Goal: Information Seeking & Learning: Learn about a topic

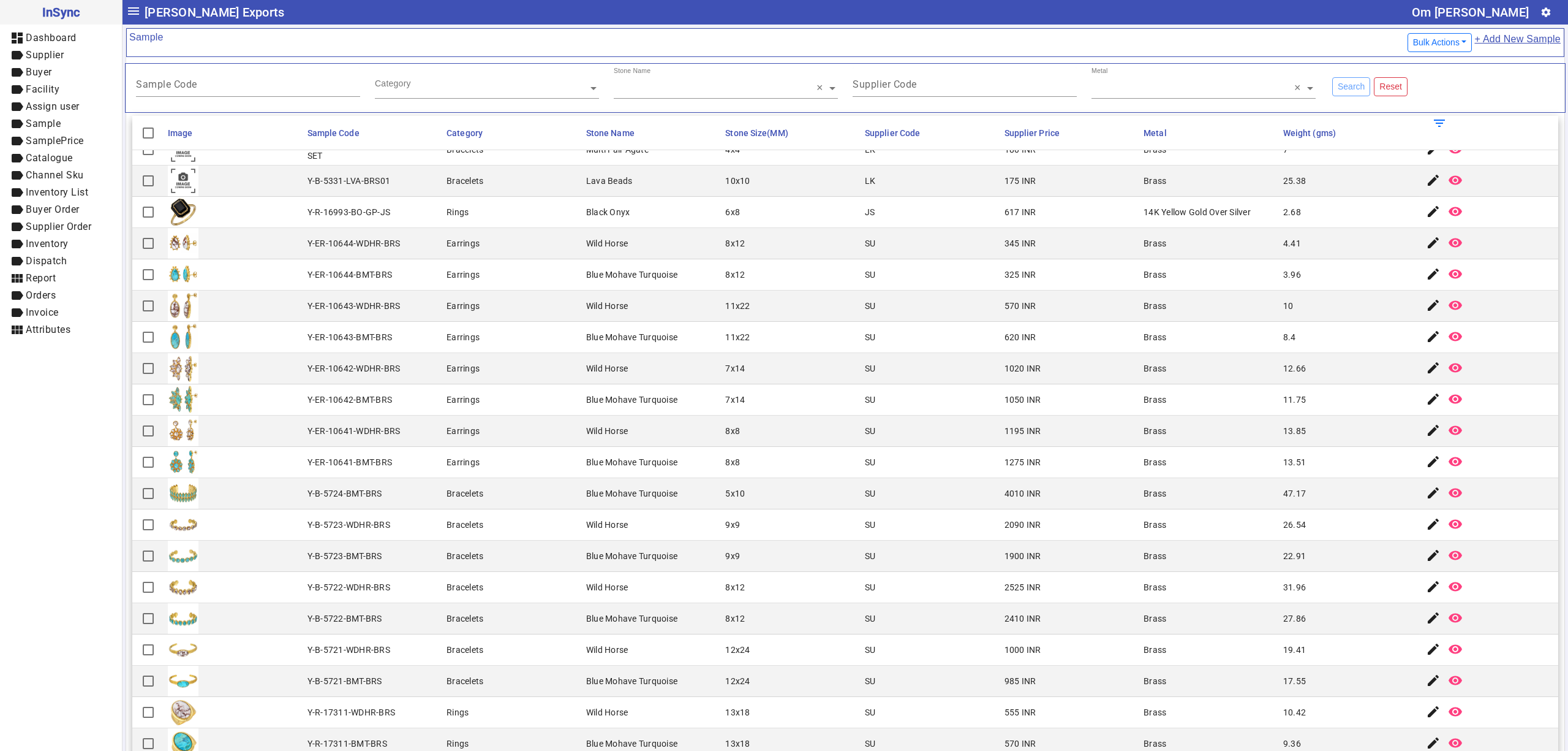
scroll to position [272, 0]
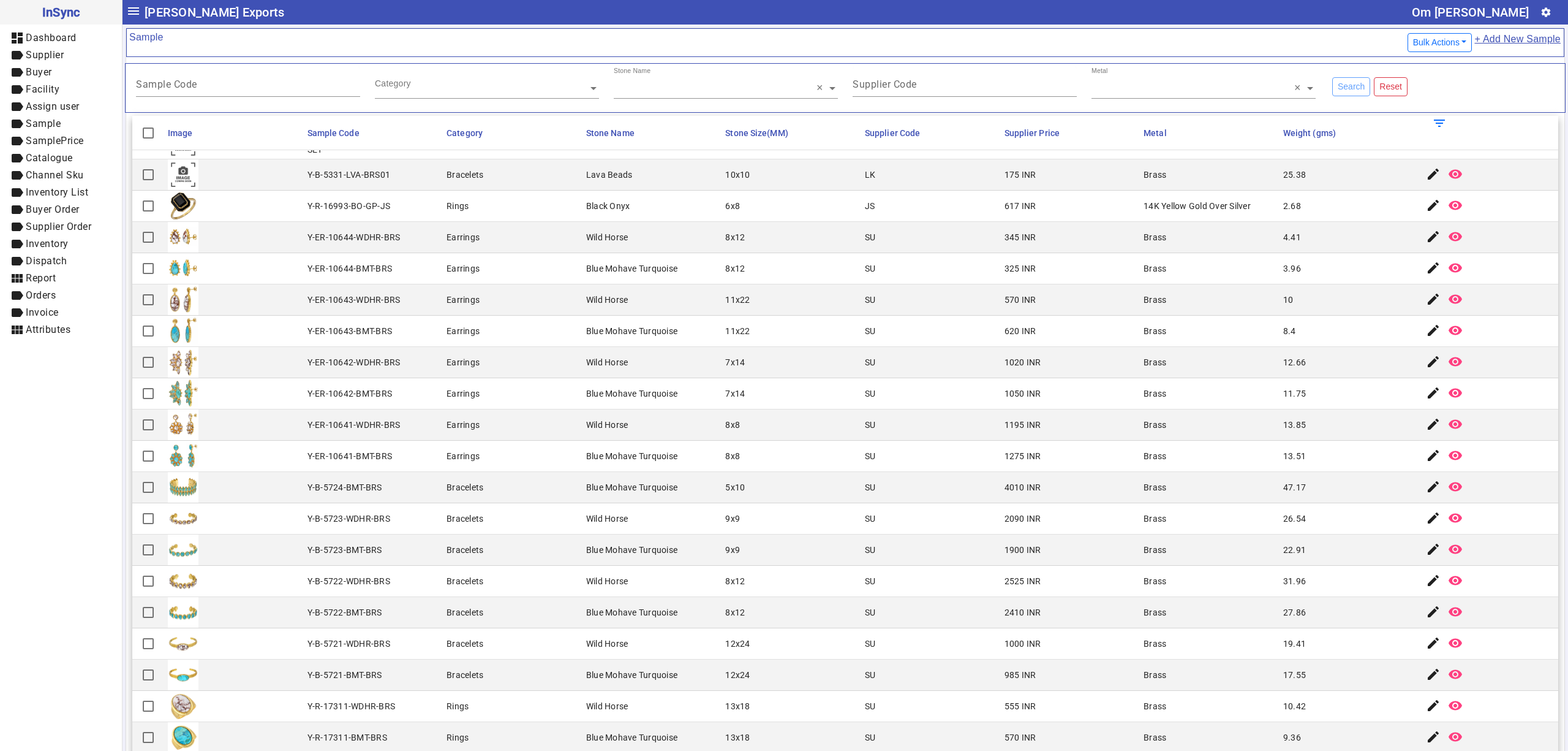
click at [874, 376] on mat-cell "SU" at bounding box center [931, 362] width 140 height 31
click at [527, 406] on mat-cell "Earrings" at bounding box center [513, 394] width 140 height 31
click at [645, 271] on div "Blue Mohave Turquoise" at bounding box center [632, 268] width 91 height 12
click at [618, 316] on mat-cell "Wild Horse" at bounding box center [652, 300] width 140 height 31
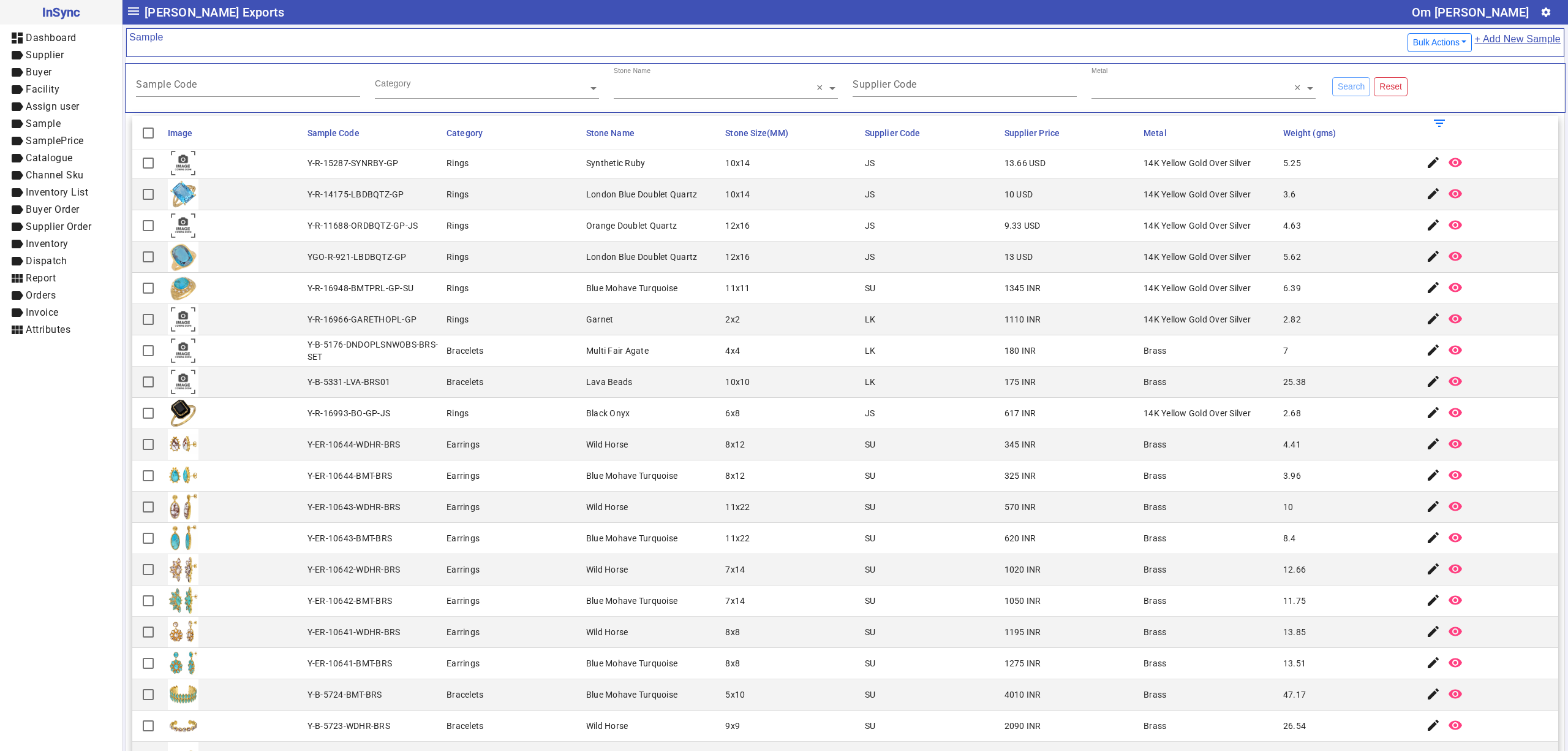
scroll to position [0, 0]
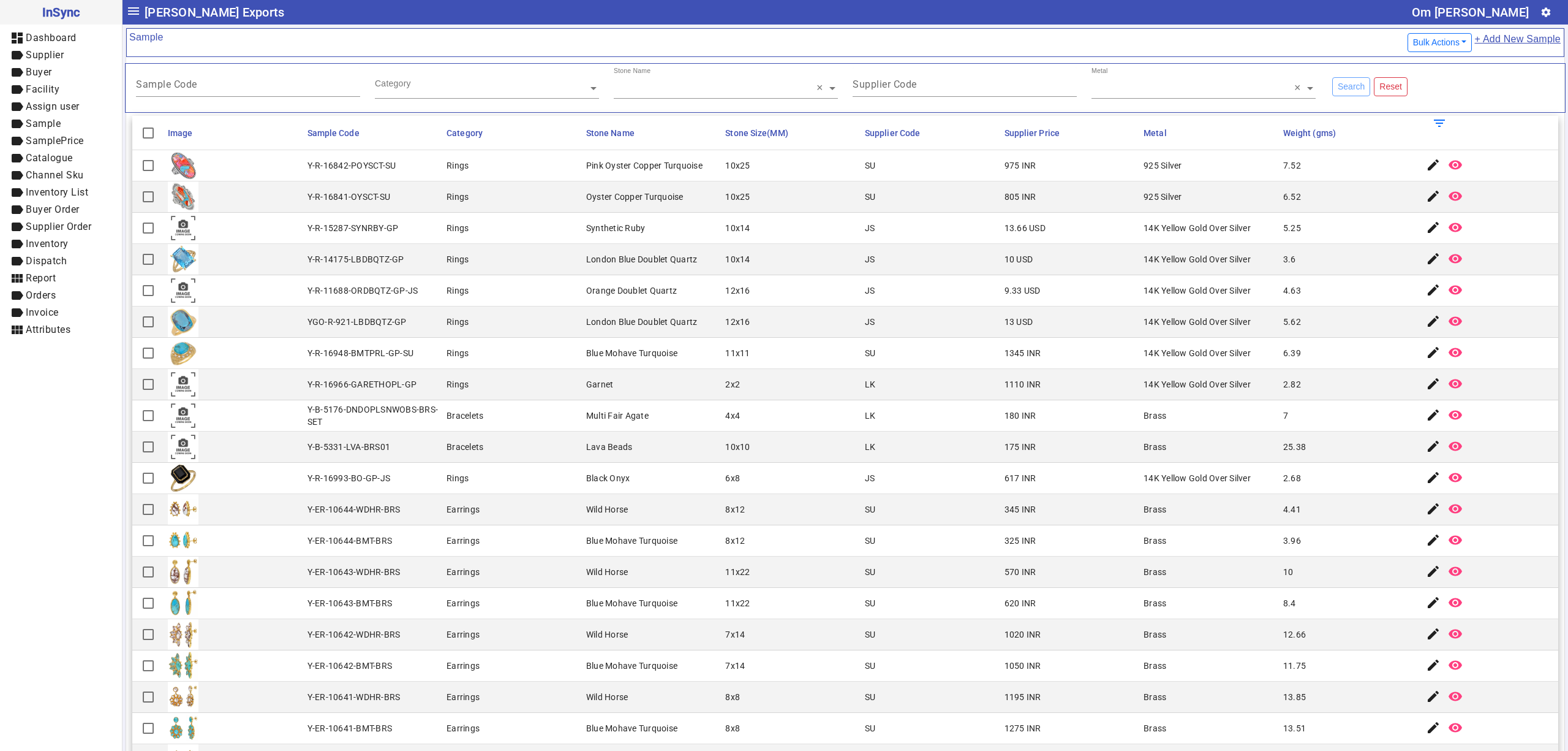
click at [721, 319] on mat-cell "12x16" at bounding box center [791, 322] width 140 height 31
click at [426, 94] on input "text" at bounding box center [487, 88] width 224 height 12
click at [211, 92] on input "Sample Code" at bounding box center [248, 87] width 224 height 11
click at [1175, 82] on div "Metal × ×" at bounding box center [1203, 83] width 224 height 31
click at [1012, 84] on input "Supplier Code" at bounding box center [965, 87] width 224 height 11
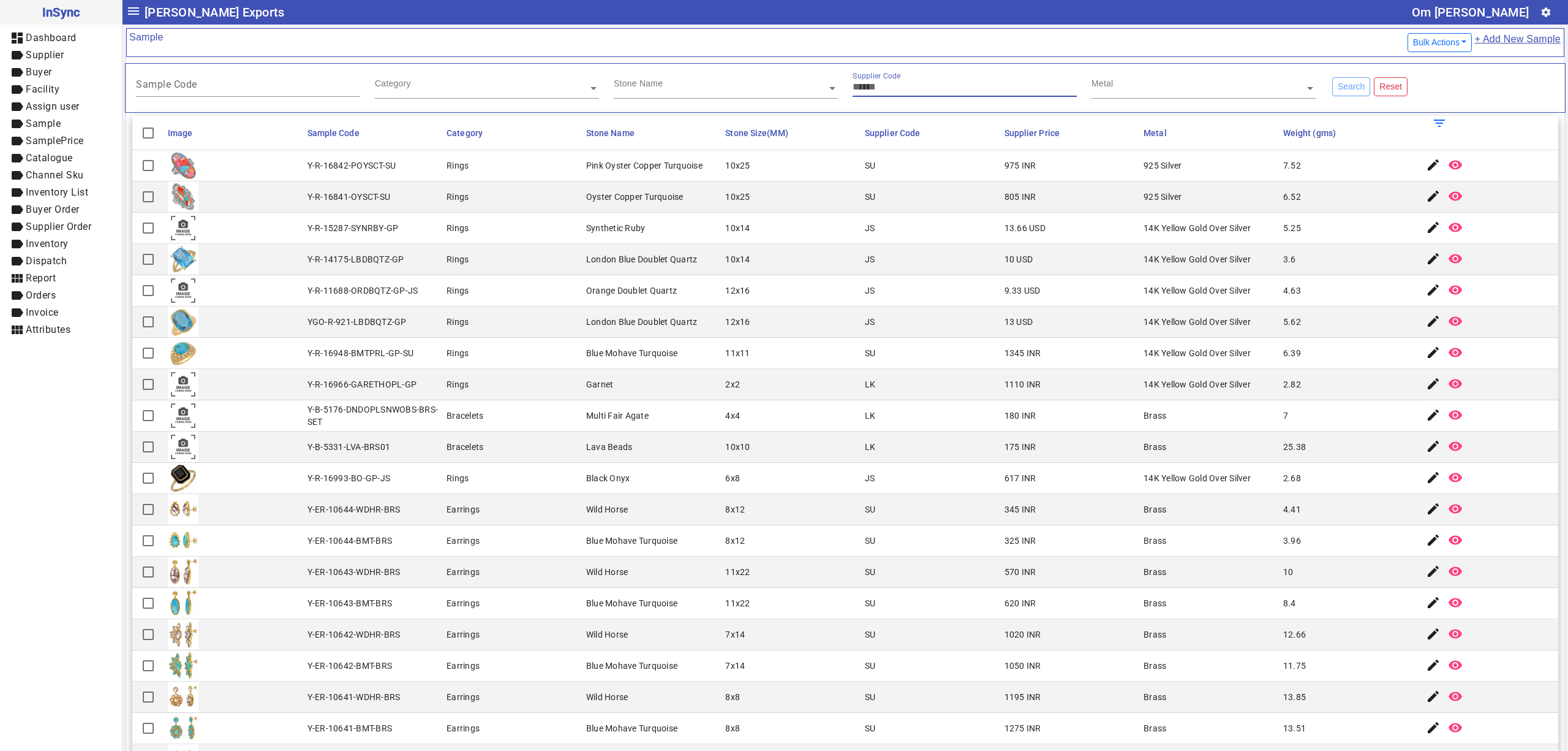
click at [711, 91] on input "text" at bounding box center [726, 88] width 224 height 12
click at [511, 91] on input "text" at bounding box center [487, 88] width 224 height 12
click at [276, 90] on input "Sample Code" at bounding box center [248, 87] width 224 height 11
click at [317, 215] on mat-cell "Y-R-15287-SYNRBY-GP" at bounding box center [374, 228] width 140 height 31
click at [1160, 77] on div "Metal" at bounding box center [1197, 74] width 213 height 14
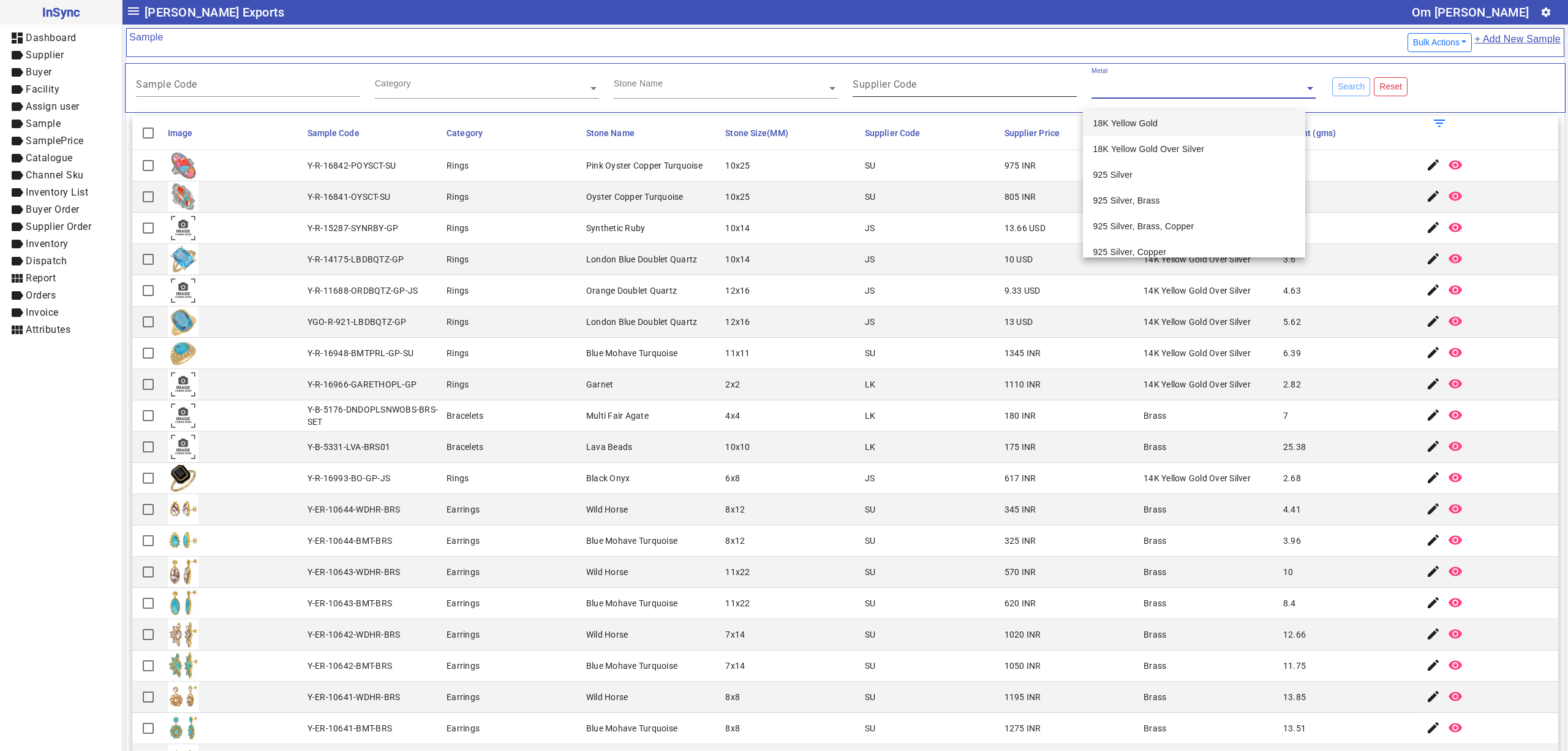
click at [981, 86] on input "Supplier Code" at bounding box center [965, 87] width 224 height 11
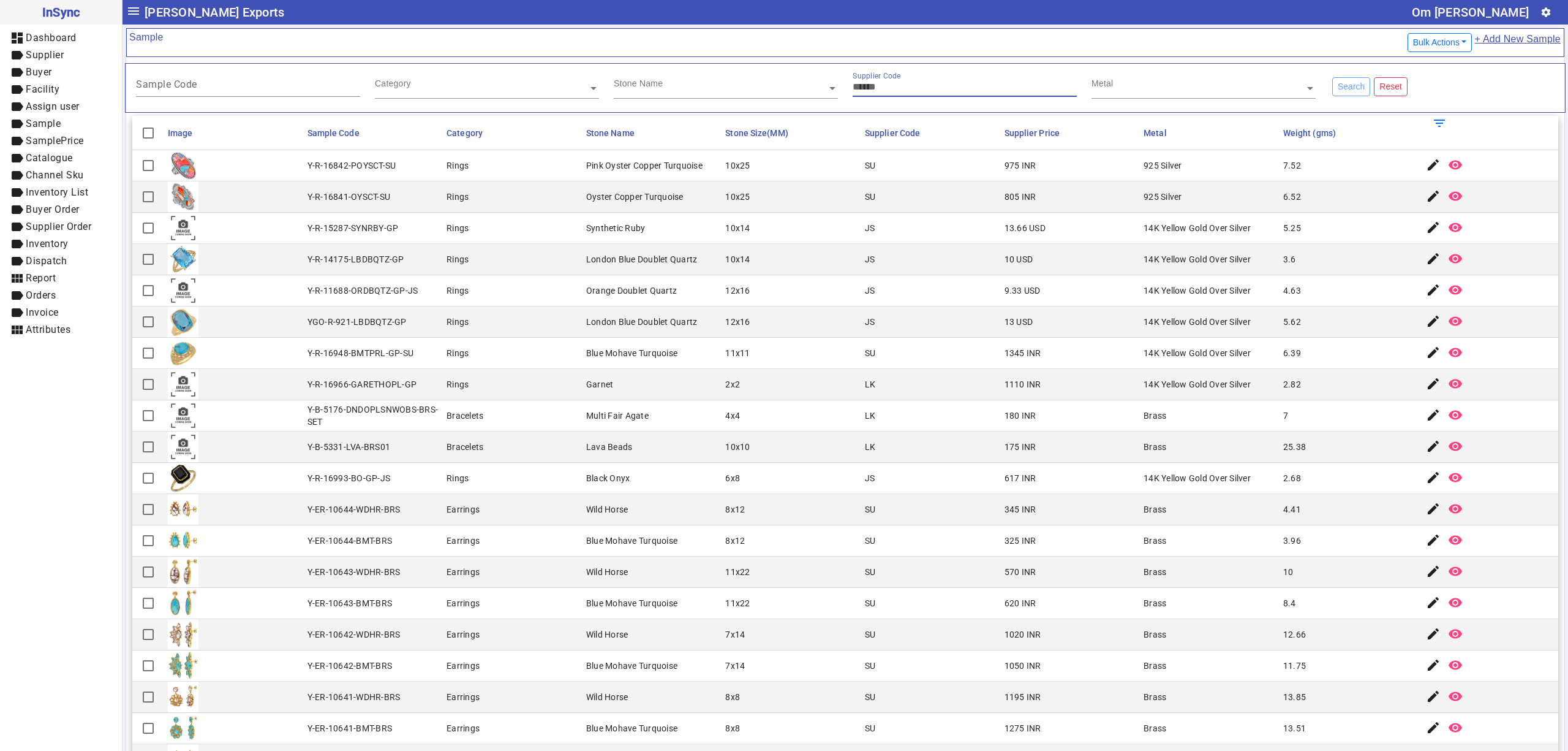
click at [731, 81] on div "Stone Name" at bounding box center [720, 74] width 213 height 14
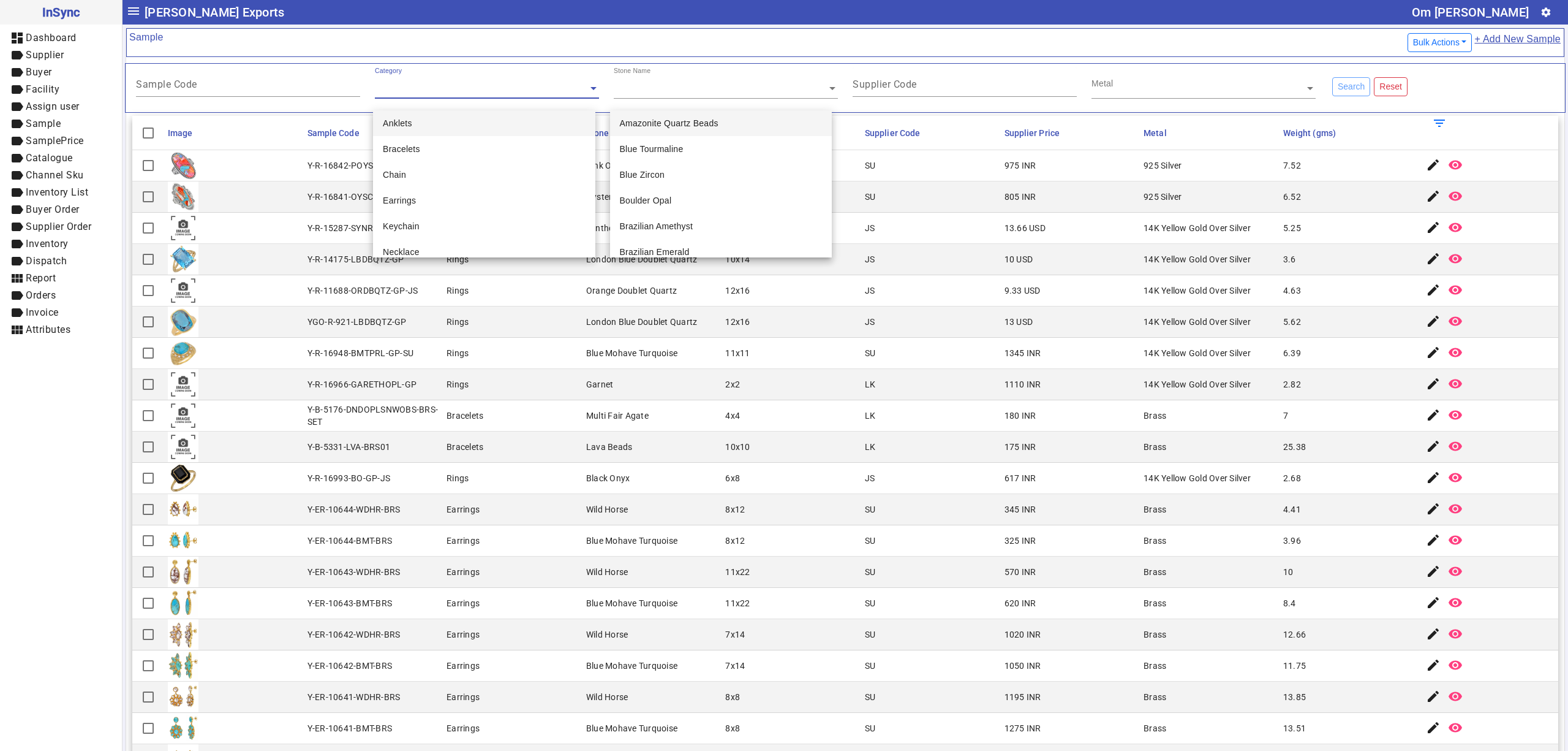
click at [525, 81] on div "Category" at bounding box center [481, 74] width 213 height 14
click at [279, 75] on div "Sample Code" at bounding box center [248, 82] width 224 height 31
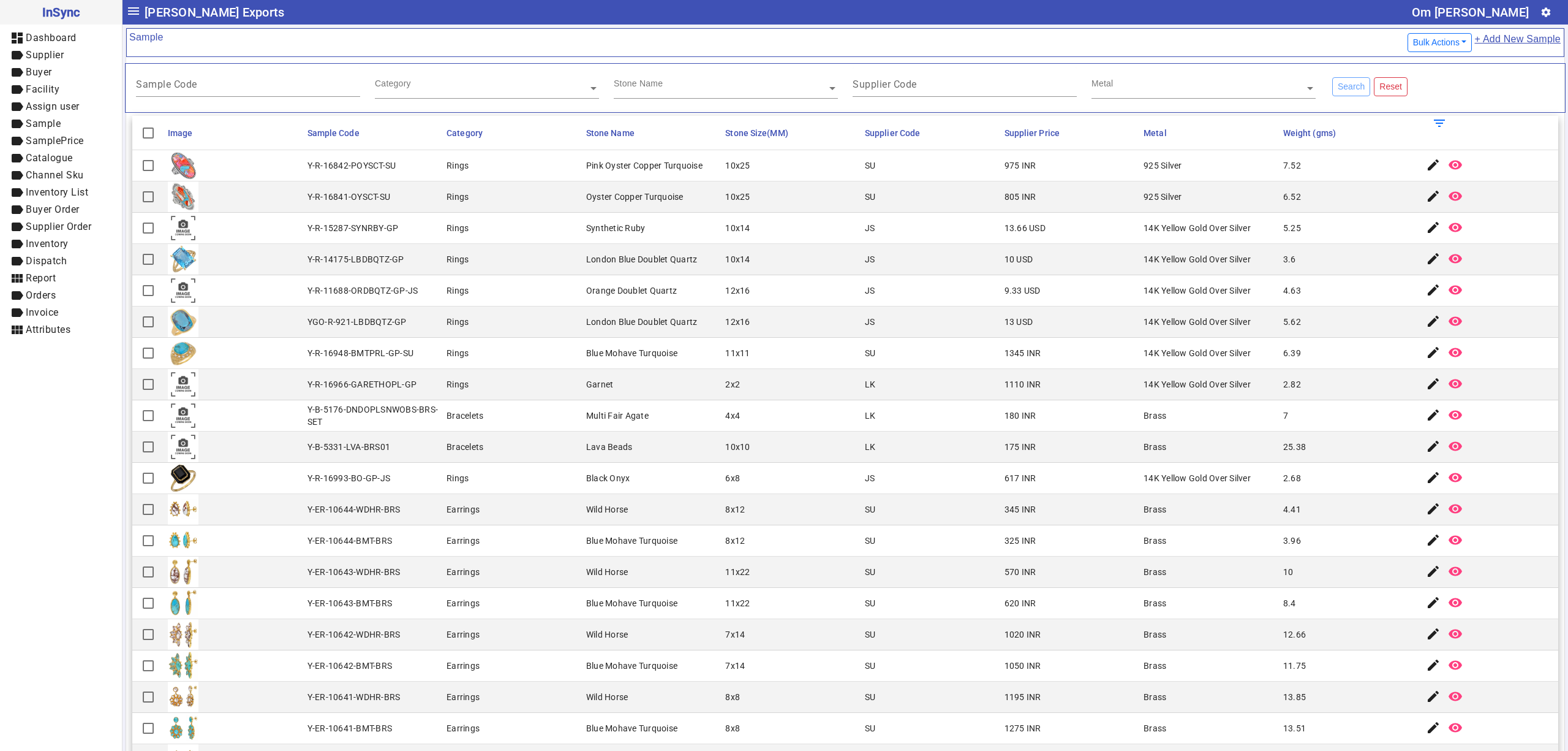
click at [511, 419] on mat-cell "Bracelets" at bounding box center [513, 416] width 140 height 31
click at [560, 382] on mat-cell "Rings" at bounding box center [513, 385] width 140 height 31
click at [396, 275] on mat-cell "Y-R-14175-LBDBQTZ-GP" at bounding box center [374, 260] width 140 height 31
click at [626, 401] on mat-cell "Garnet" at bounding box center [652, 385] width 140 height 31
click at [213, 92] on input "Sample Code" at bounding box center [248, 87] width 224 height 11
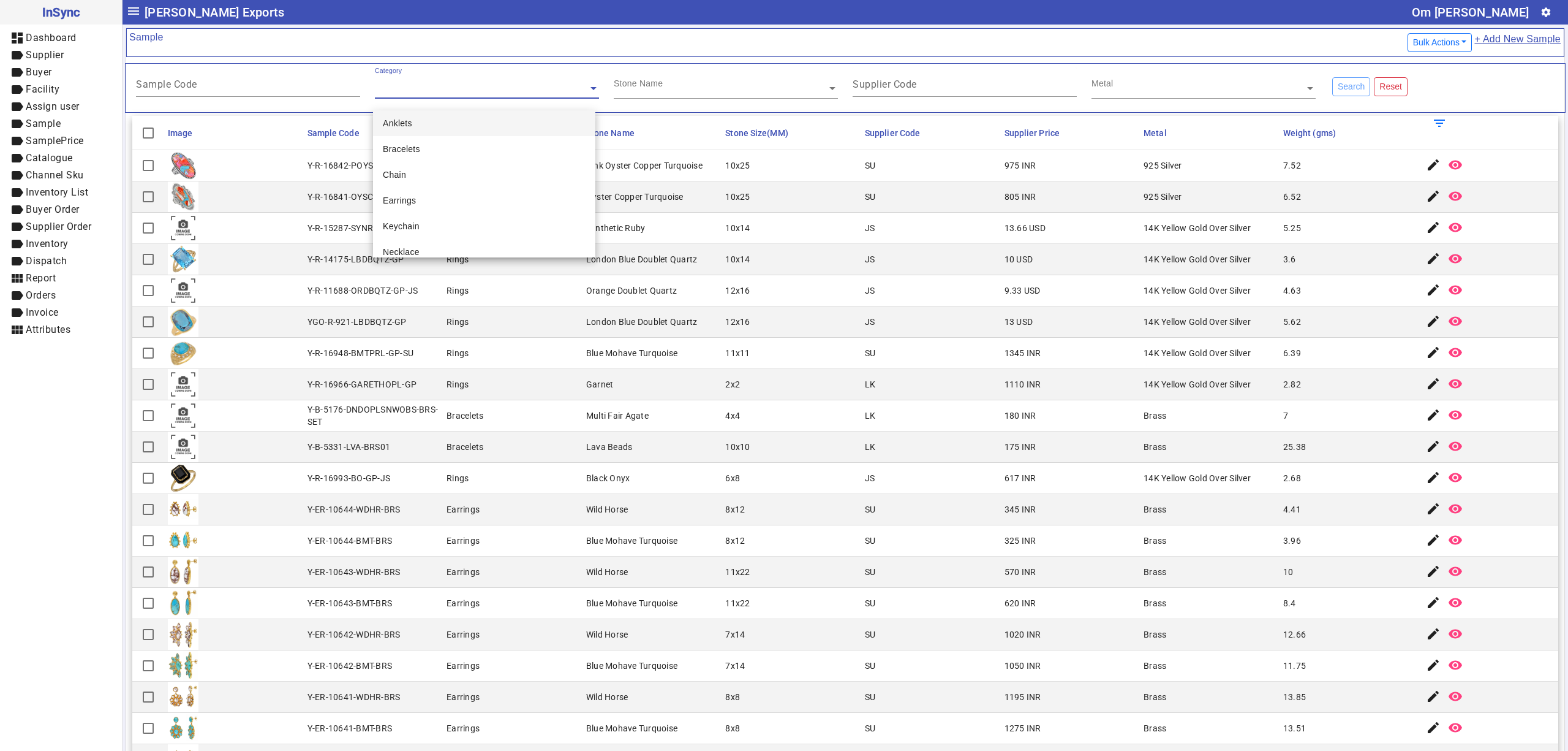
click at [444, 87] on input "text" at bounding box center [487, 88] width 224 height 12
click at [677, 84] on input "text" at bounding box center [726, 88] width 224 height 12
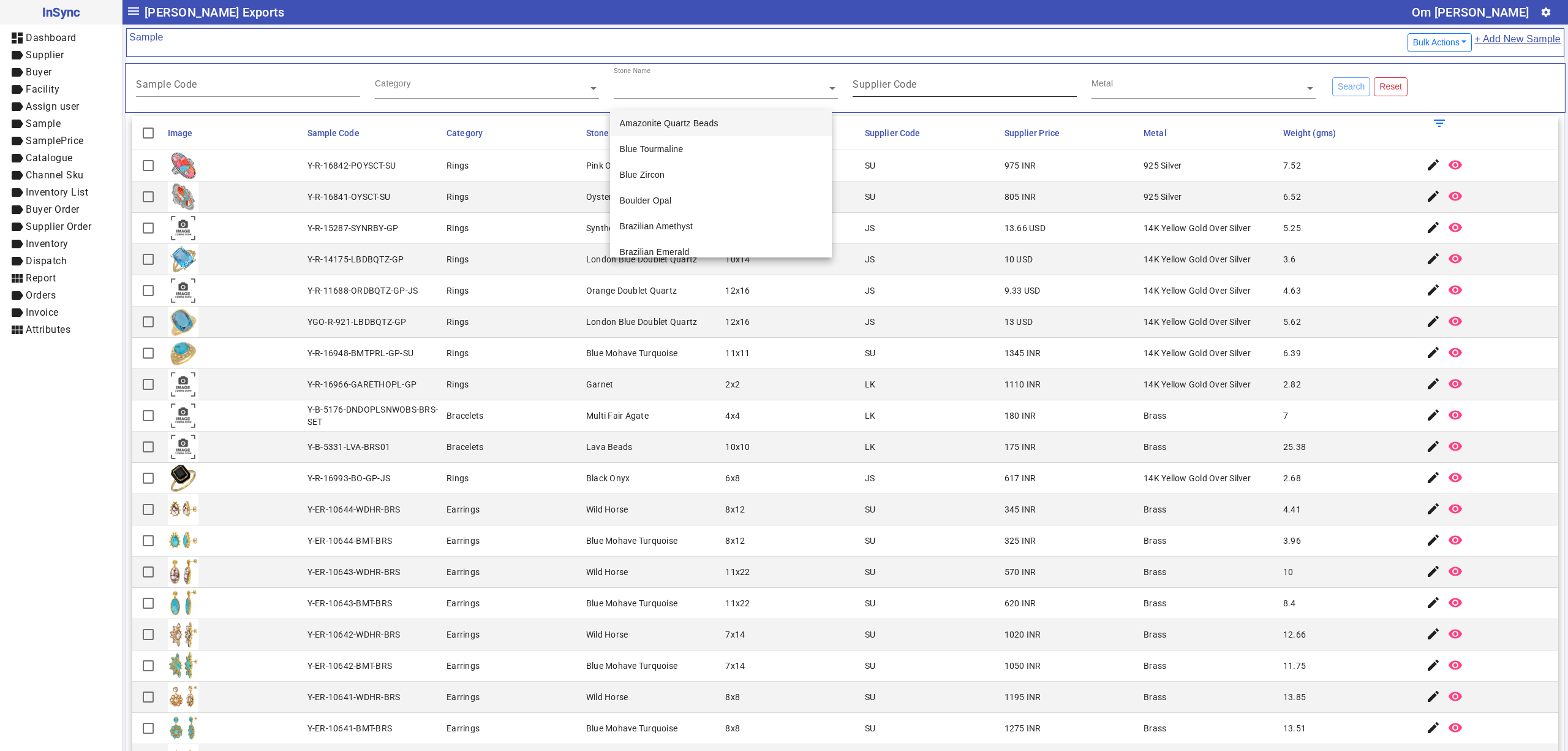
click at [889, 82] on mat-label "Supplier Code" at bounding box center [884, 85] width 64 height 12
click at [889, 82] on input "Supplier Code" at bounding box center [965, 87] width 224 height 11
click at [1132, 90] on input "text" at bounding box center [1203, 88] width 224 height 12
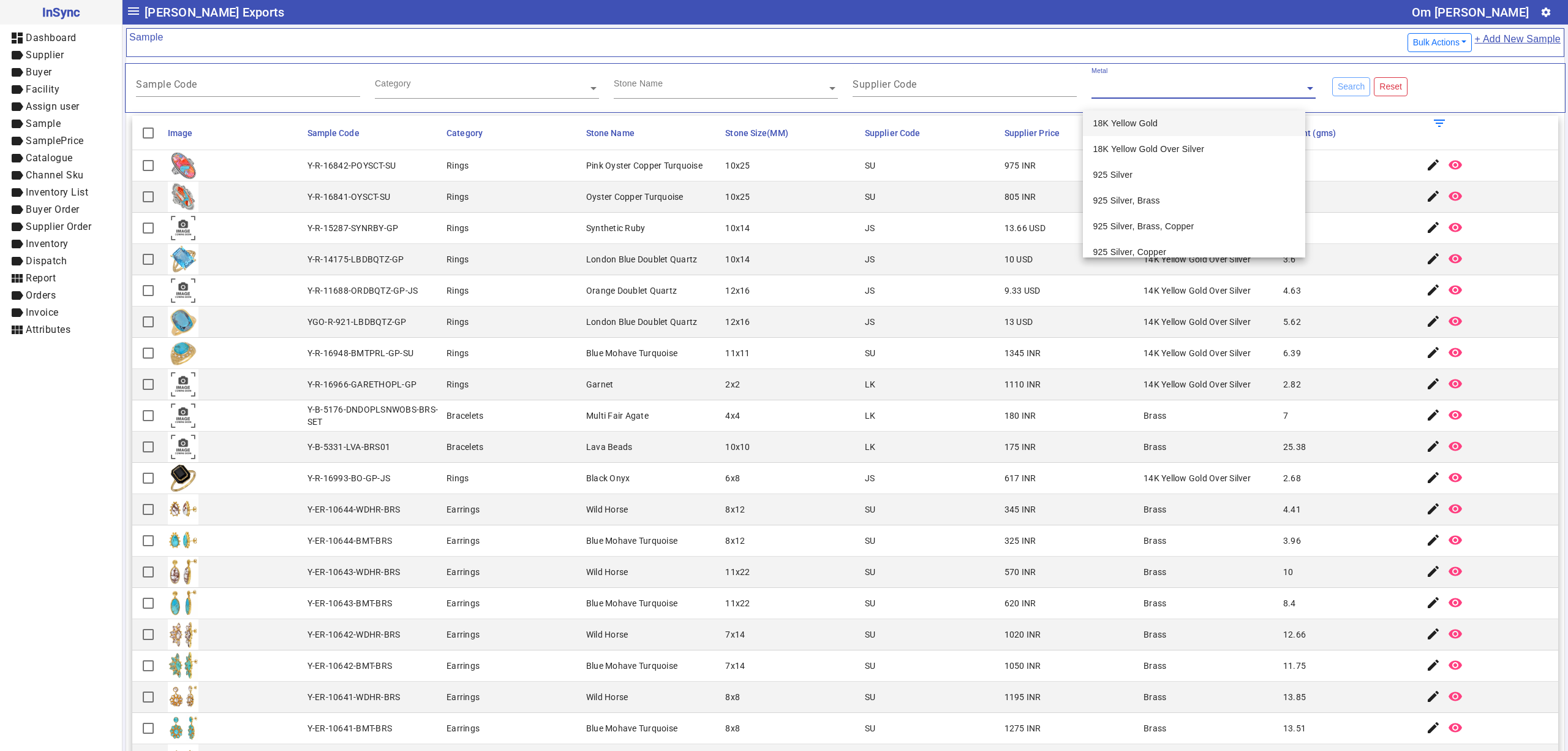
click at [684, 220] on mat-cell "Synthetic Ruby" at bounding box center [652, 228] width 140 height 31
click at [445, 239] on mat-cell "Rings" at bounding box center [513, 228] width 140 height 31
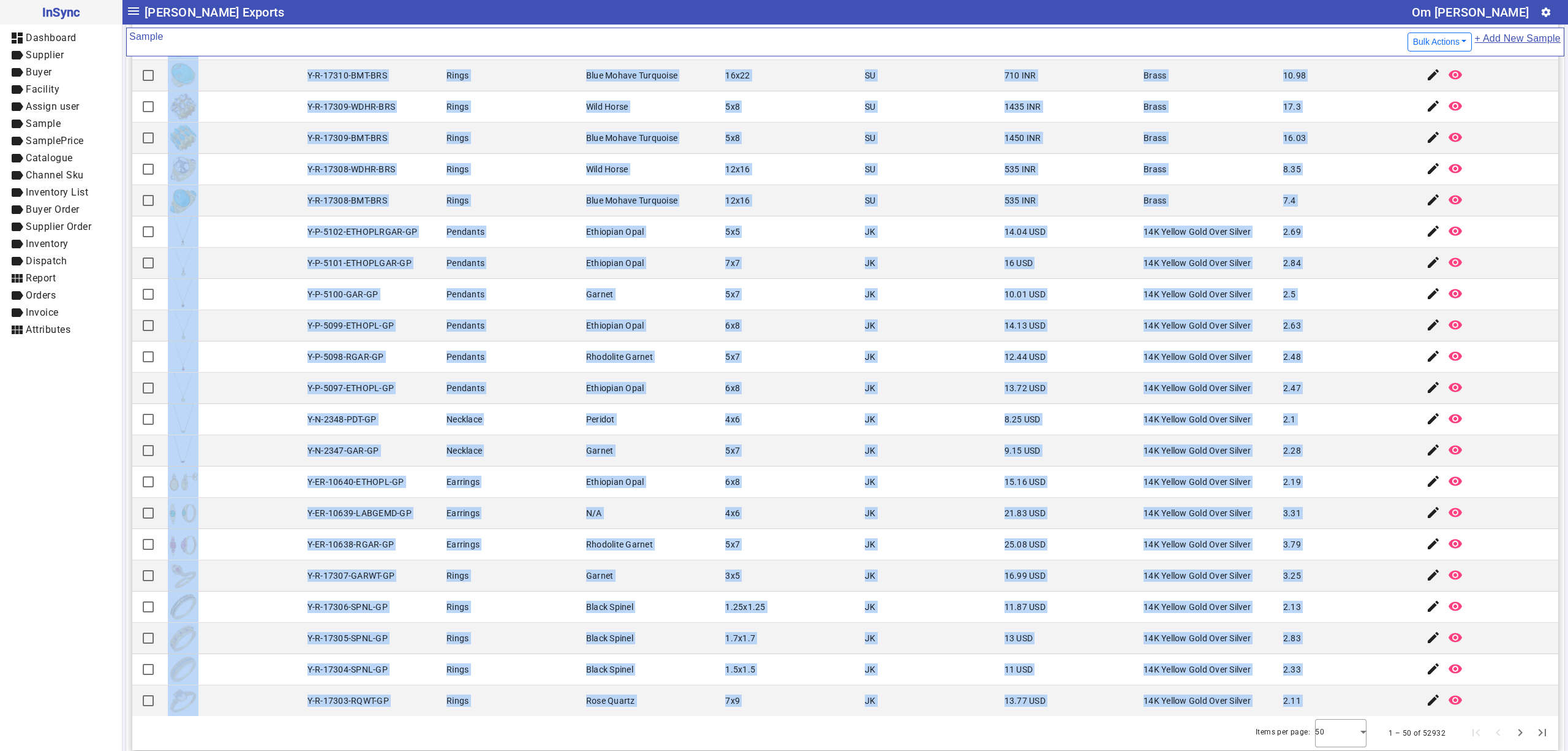
scroll to position [131, 0]
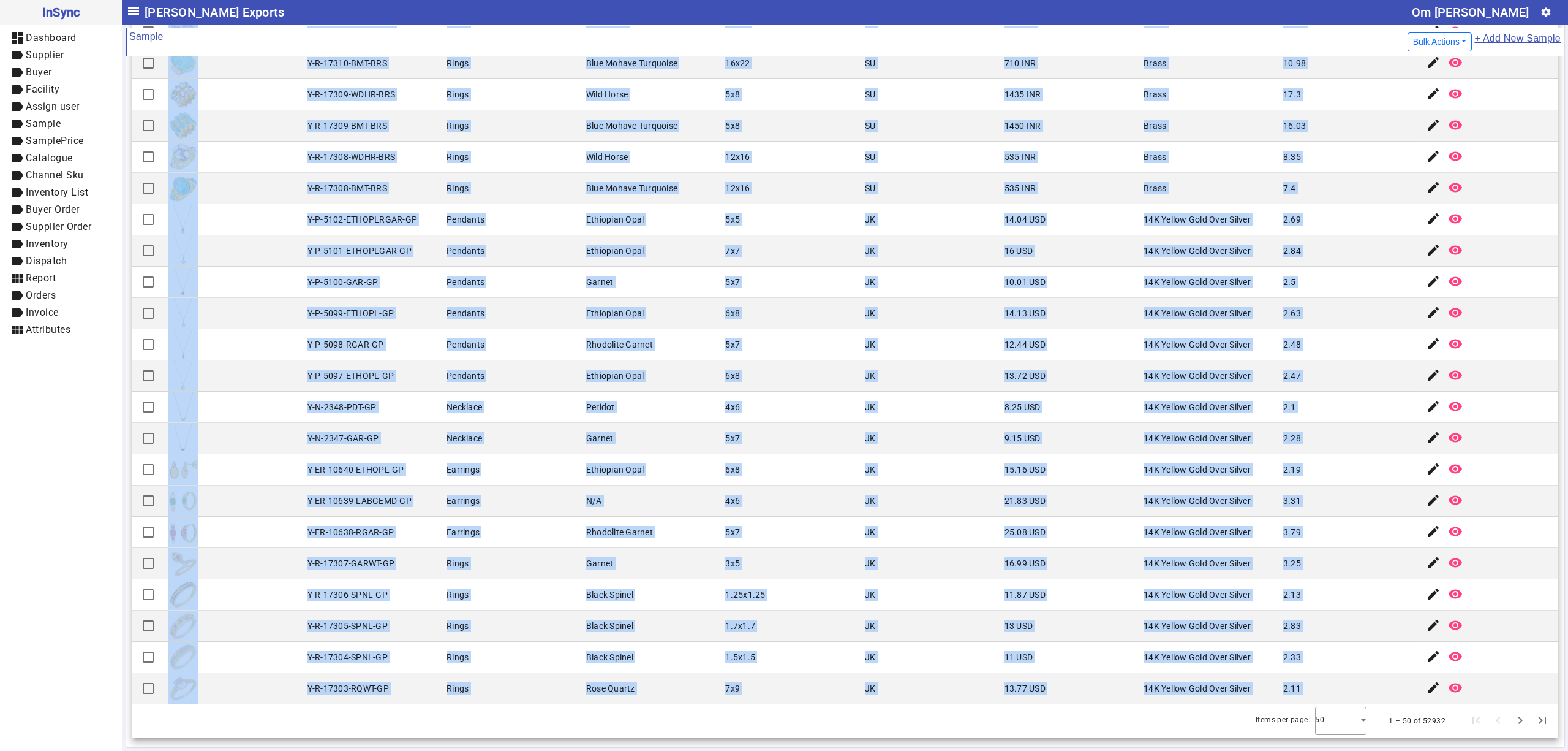
drag, startPoint x: 293, startPoint y: 169, endPoint x: 794, endPoint y: 402, distance: 552.5
click at [1178, 750] on html "InSync dashboard Dashboard label Supplier label Buyer label Facility label Assi…" at bounding box center [784, 375] width 1568 height 751
click at [586, 331] on mat-cell "Rhodolite Garnet" at bounding box center [652, 344] width 140 height 31
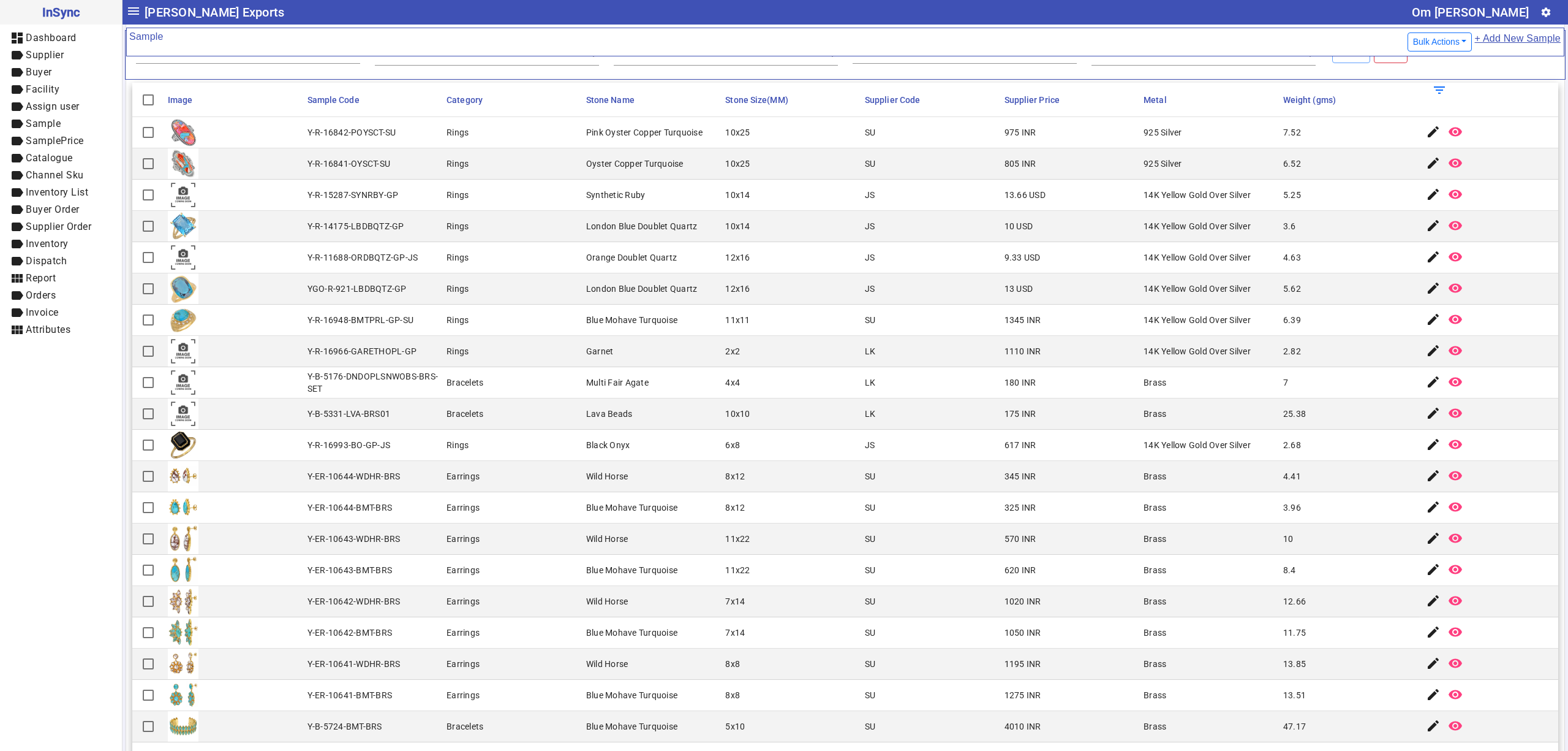
scroll to position [0, 0]
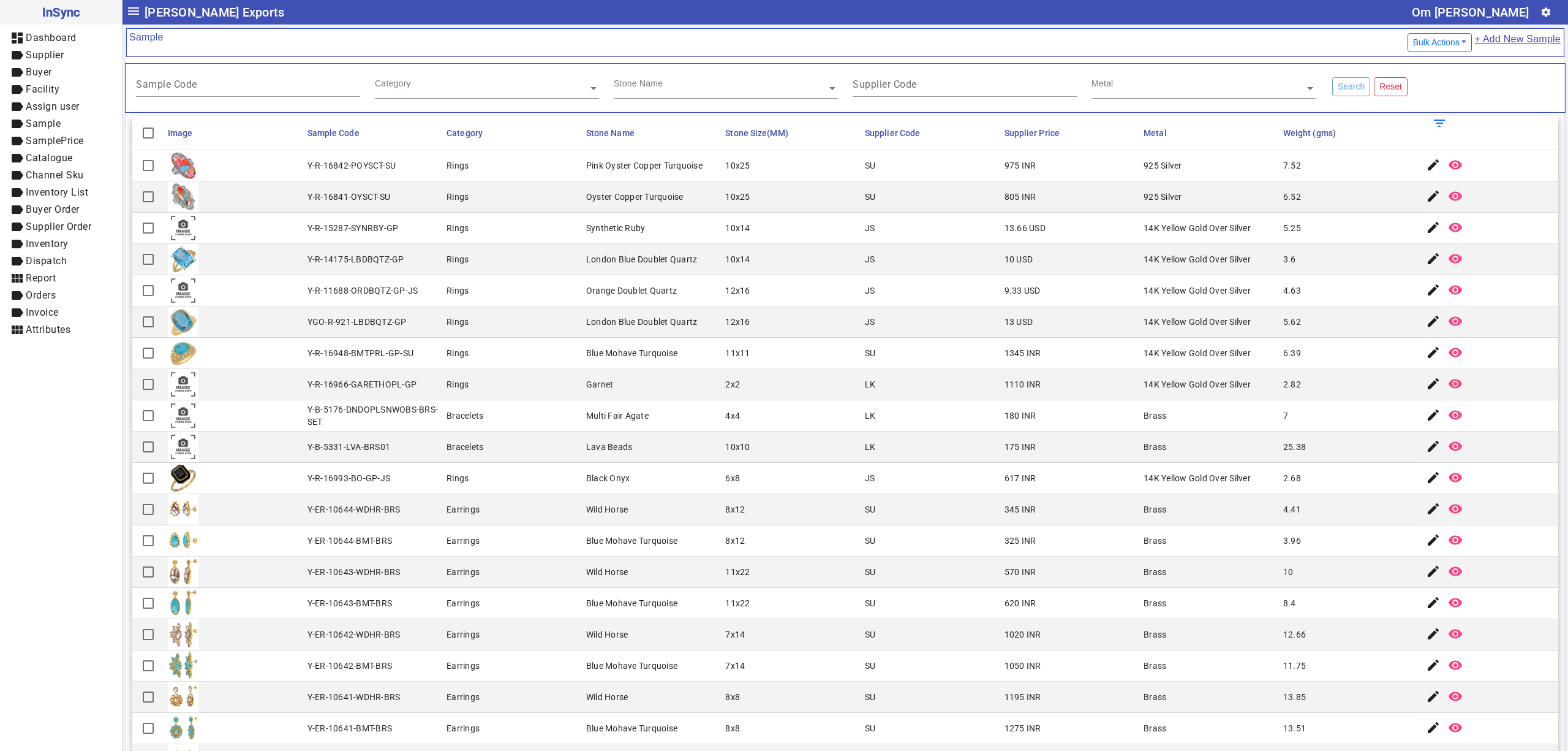
click at [1236, 87] on input "text" at bounding box center [1203, 88] width 224 height 12
click at [946, 96] on div "Supplier Code" at bounding box center [965, 82] width 224 height 31
click at [677, 96] on div "Stone Name" at bounding box center [726, 83] width 224 height 31
click at [549, 85] on input "text" at bounding box center [487, 88] width 224 height 12
click at [336, 84] on input "Sample Code" at bounding box center [248, 87] width 224 height 11
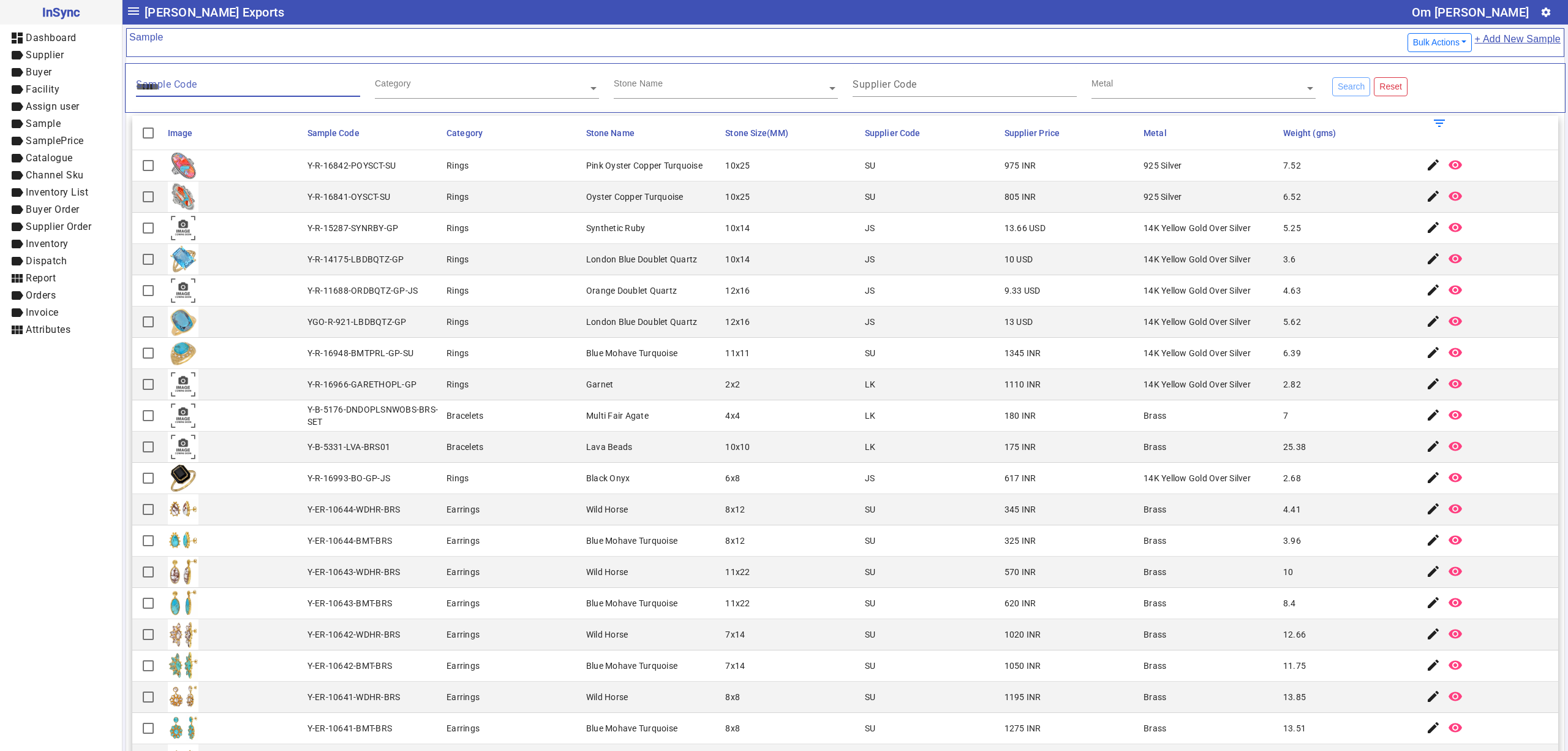
click at [555, 437] on mat-cell "Bracelets" at bounding box center [513, 447] width 140 height 31
click at [814, 284] on mat-cell "12x16" at bounding box center [791, 291] width 140 height 31
